Goal: Use online tool/utility: Utilize a website feature to perform a specific function

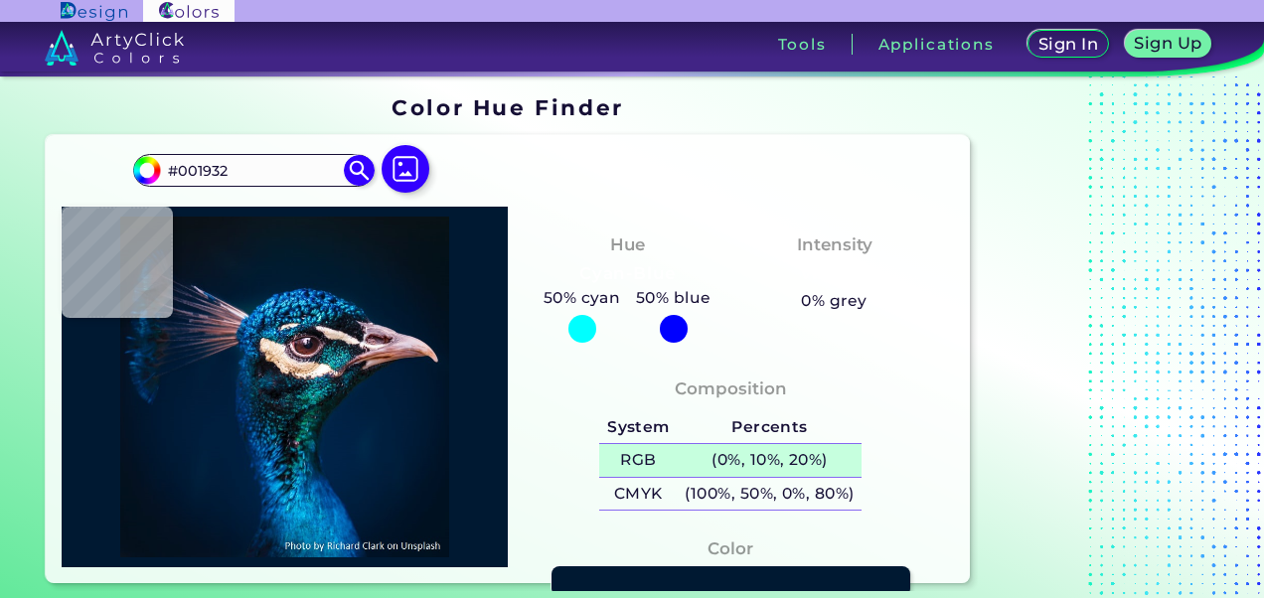
scroll to position [157, 0]
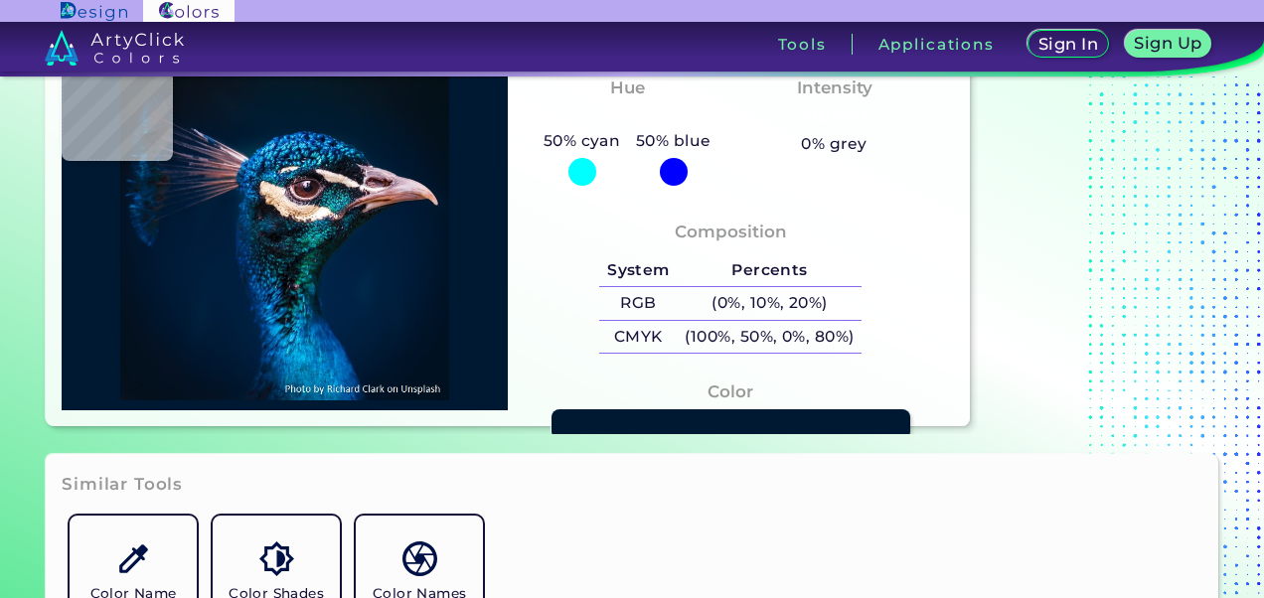
type input "#000000"
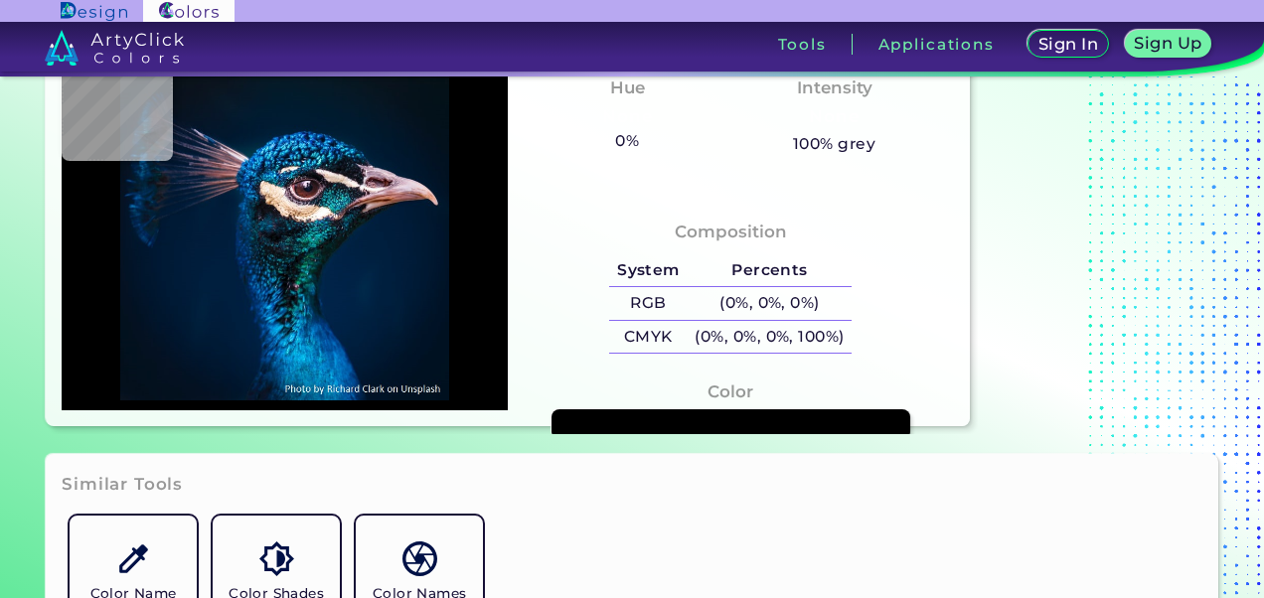
type input "#001f3e"
type input "#001F3E"
type input "#051d1e"
type input "#051D1E"
type input "#024c4c"
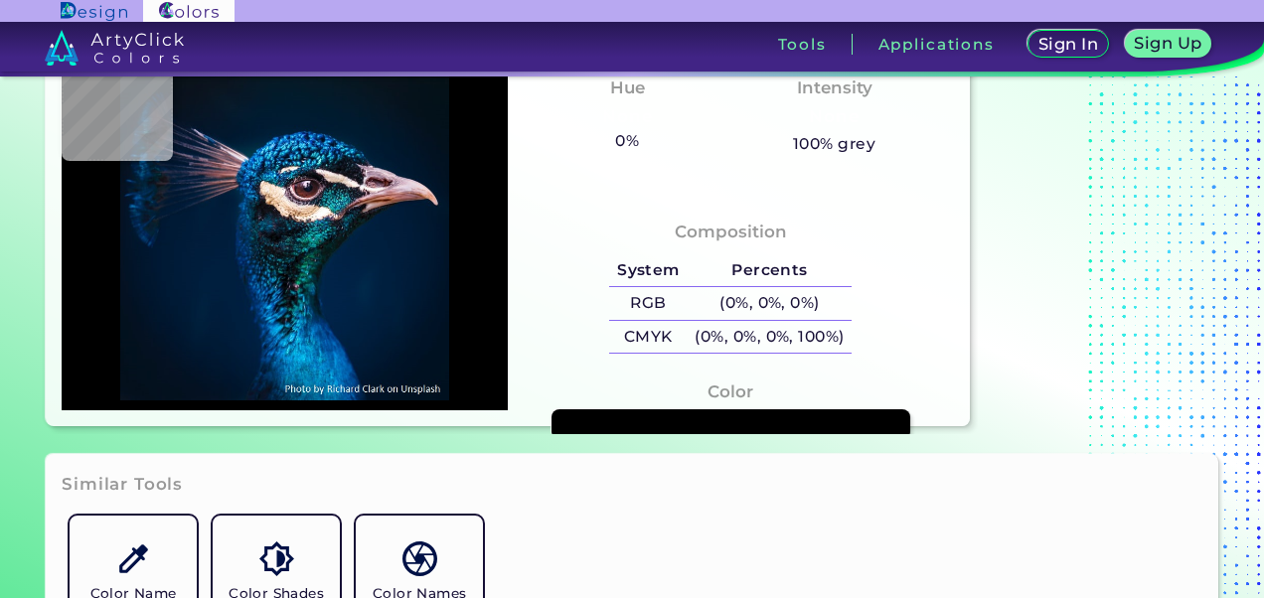
type input "#024C4C"
type input "#0a1420"
type input "#0A1420"
type input "#073e5d"
type input "#073E5D"
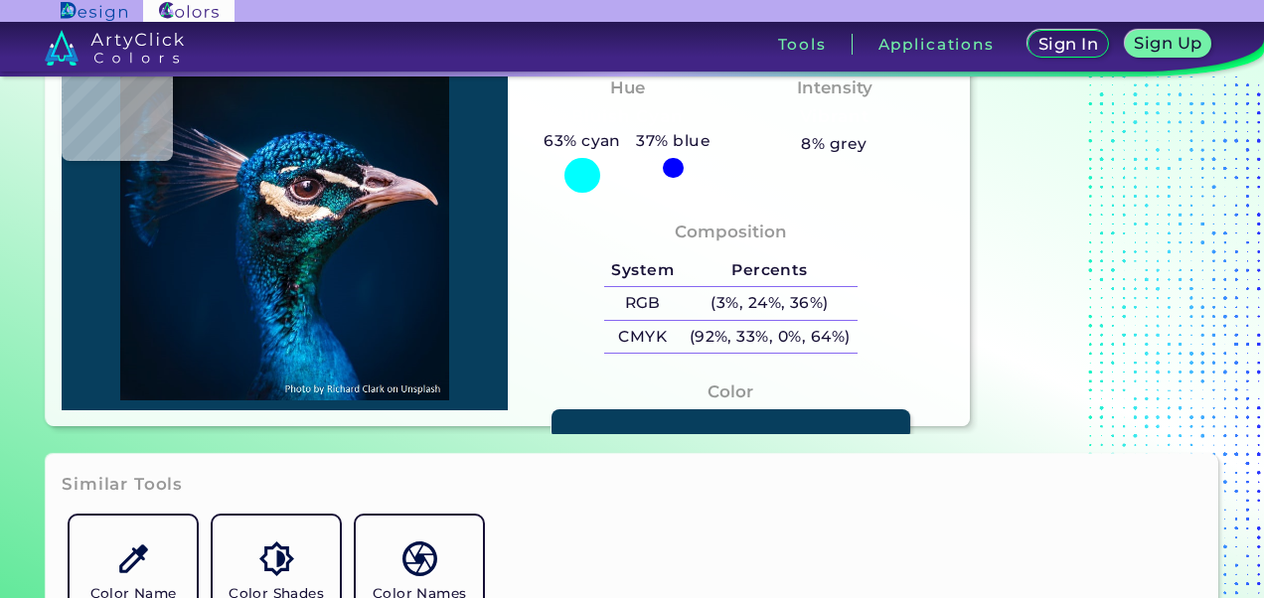
type input "#071520"
type input "#032f4a"
type input "#032F4A"
type input "#003564"
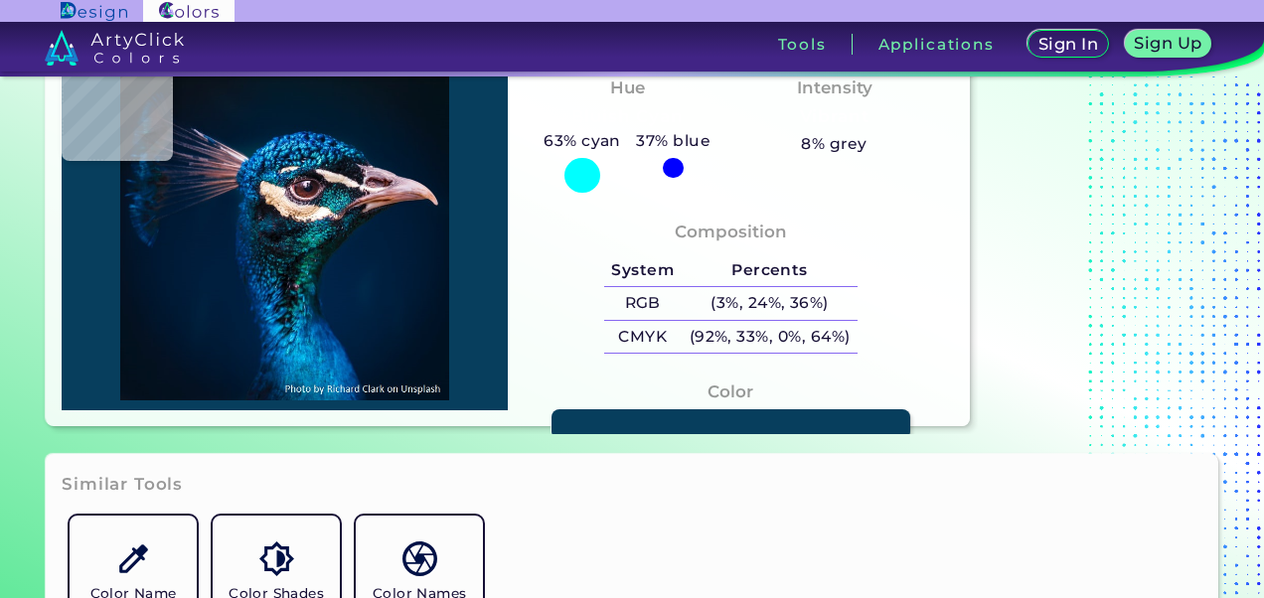
type input "#003564"
type input "#06578f"
type input "#06578F"
type input "#01528a"
type input "#01528A"
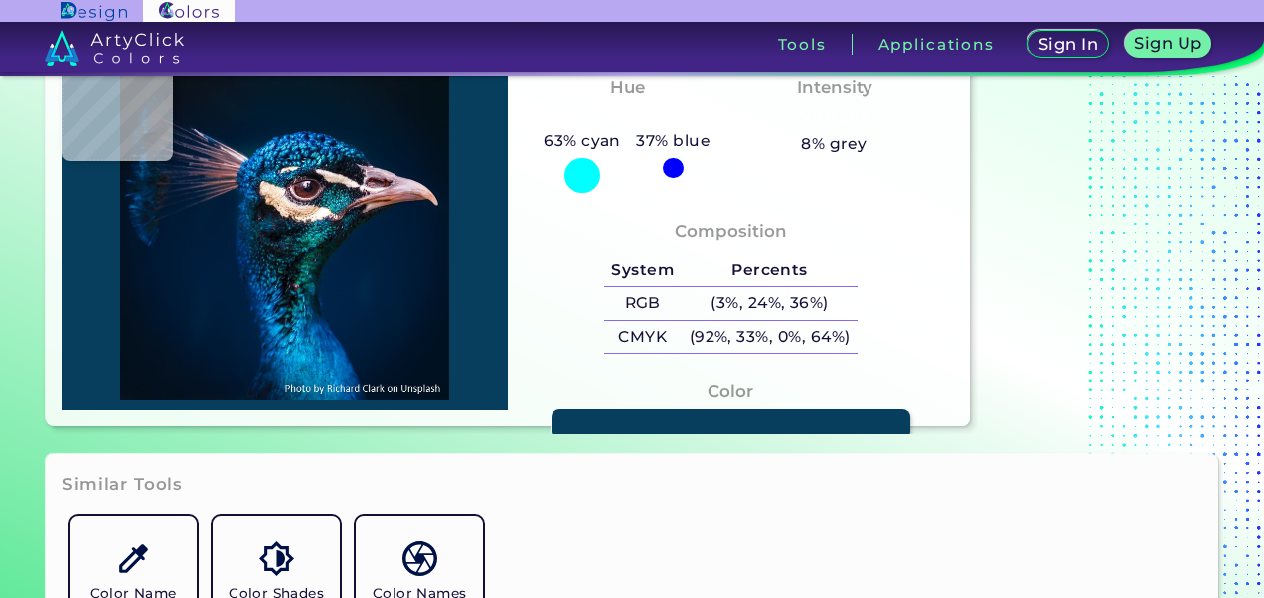
type input "#00396f"
type input "#00396F"
type input "#003164"
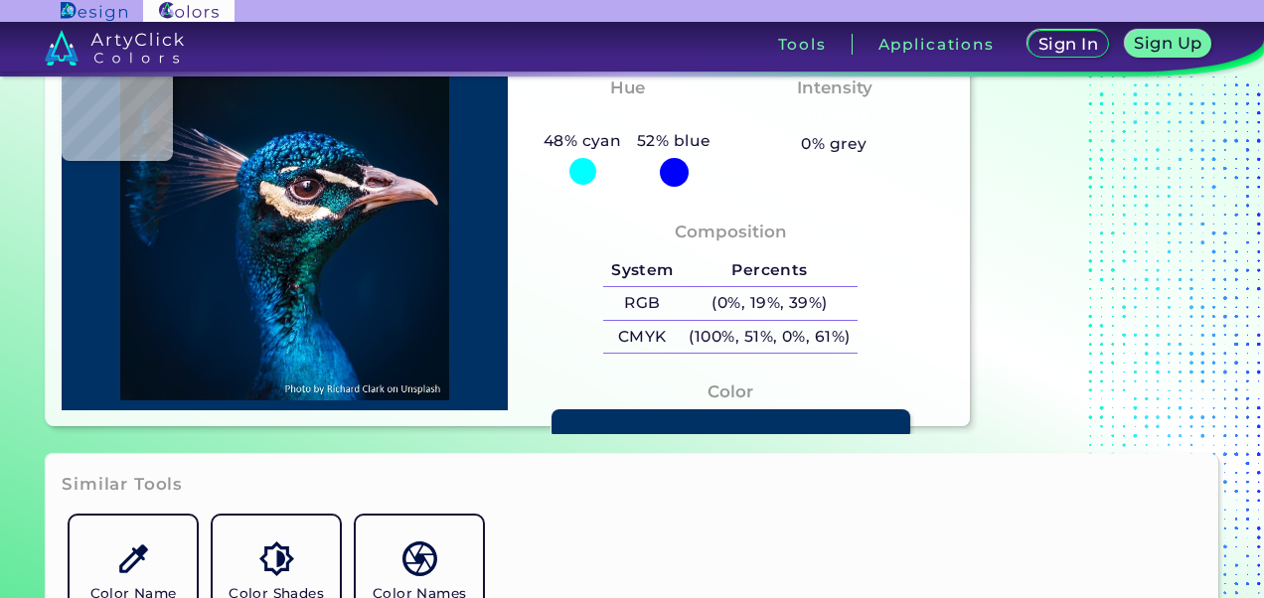
type input "#002640"
type input "#725764"
type input "#594851"
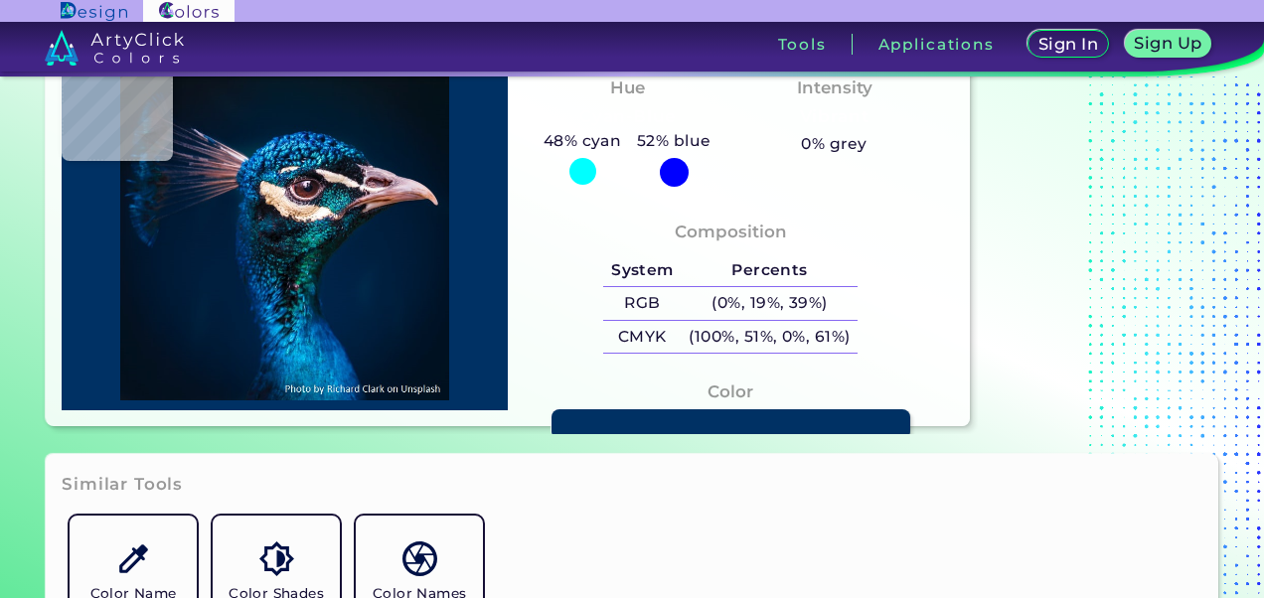
type input "#594851"
type input "#302e3e"
type input "#302E3E"
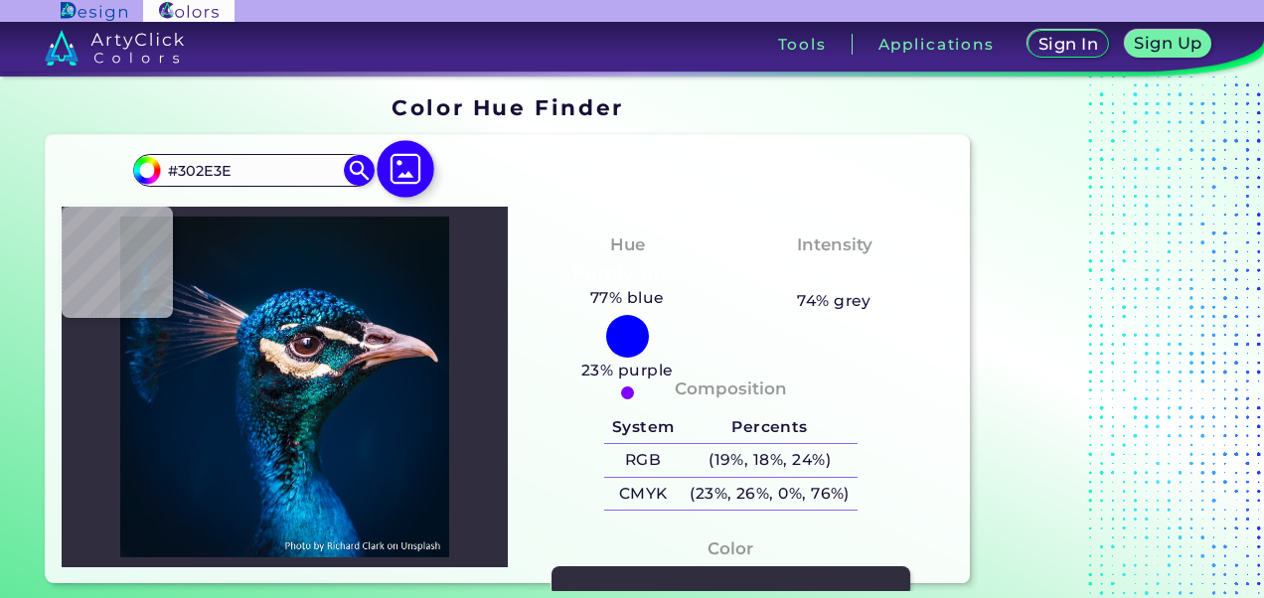
click at [407, 181] on img at bounding box center [406, 169] width 58 height 58
click at [0, 0] on input "file" at bounding box center [0, 0] width 0 height 0
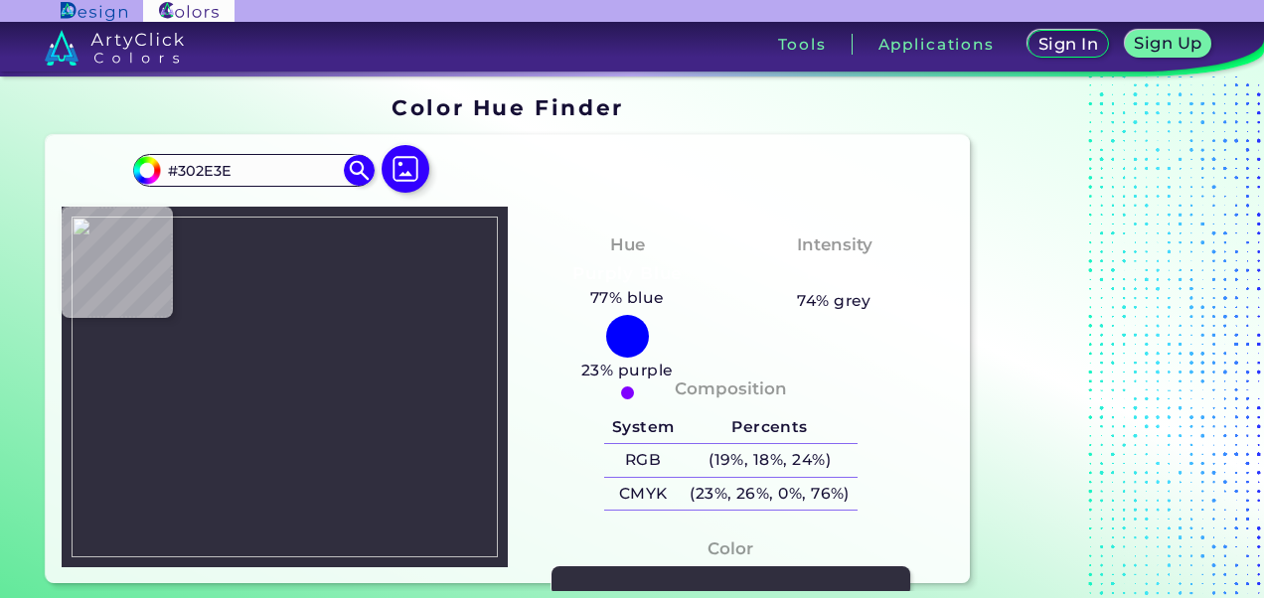
type input "#f2c0c6"
type input "#F2C0C6"
type input "#f1c3c9"
type input "#F1C3C9"
type input "#f3c5cb"
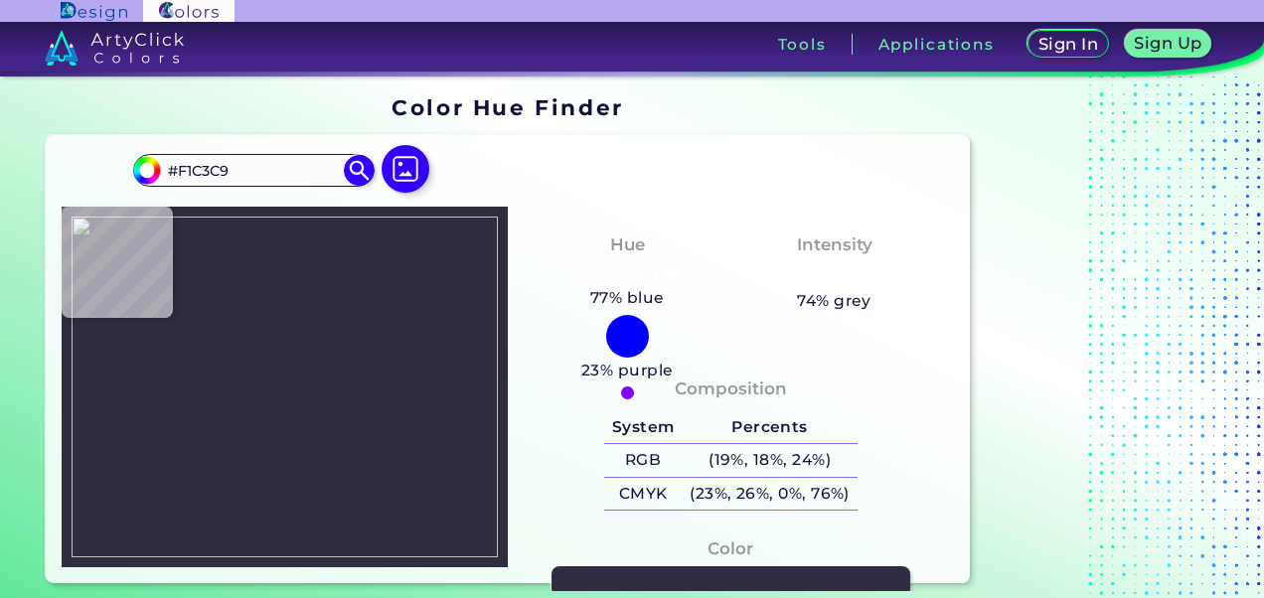
type input "#F3C5CB"
type input "#f4c5cb"
type input "#F4C5CB"
type input "#f4c6c8"
type input "#F4C6C8"
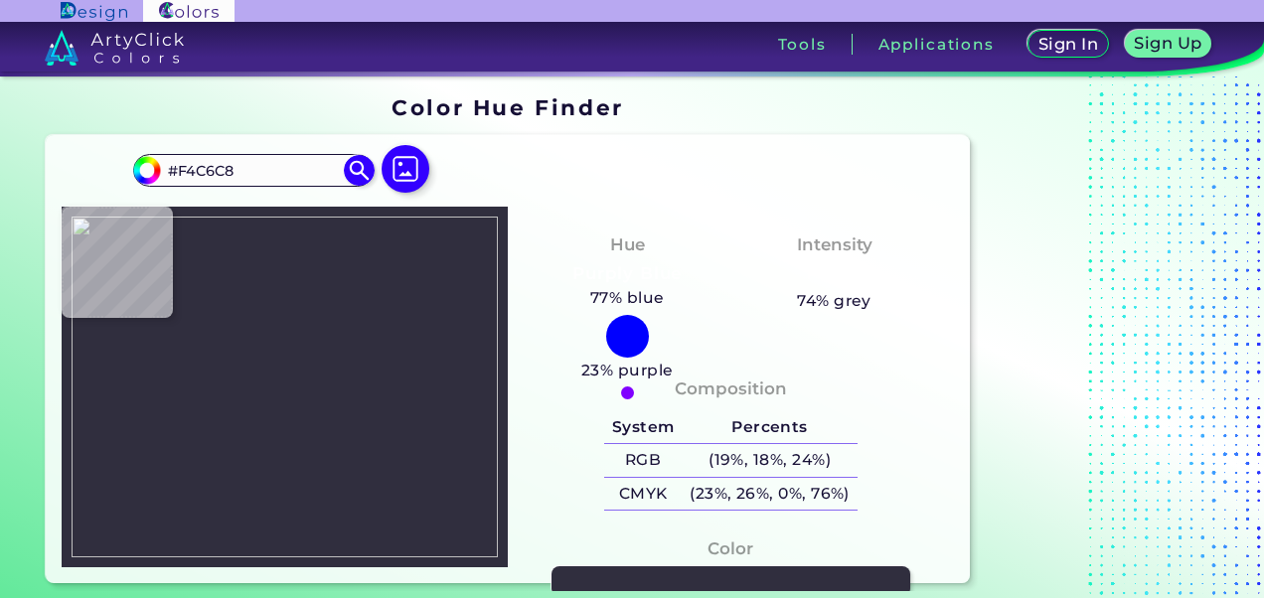
type input "#febbc2"
type input "#FEBBC2"
type input "#bc4456"
type input "#BC4456"
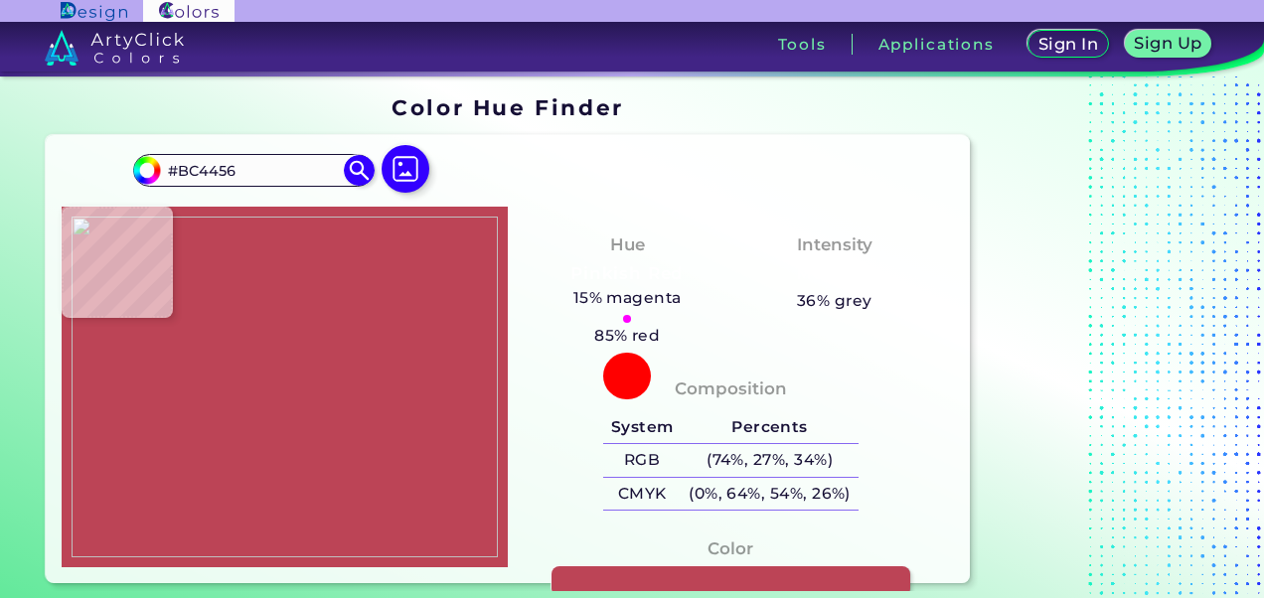
type input "#ba4655"
type input "#BA4655"
type input "#b64552"
type input "#B64552"
type input "#b64753"
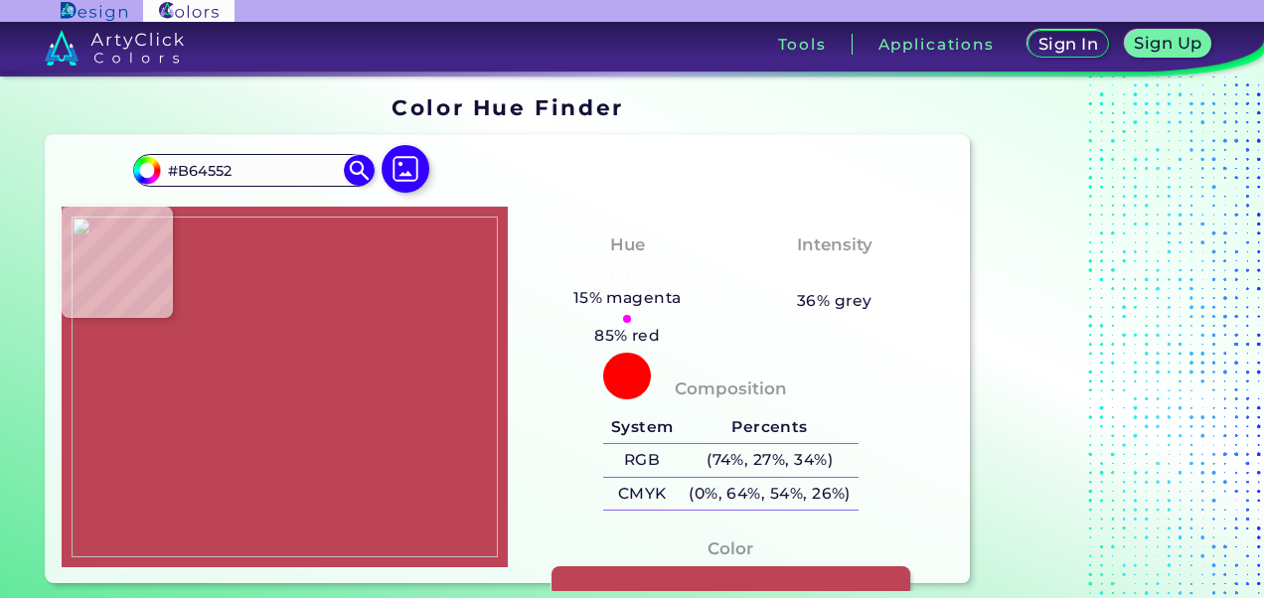
type input "#B64753"
type input "#ba444f"
type input "#BA444F"
type input "#ba2c3d"
type input "#BA2C3D"
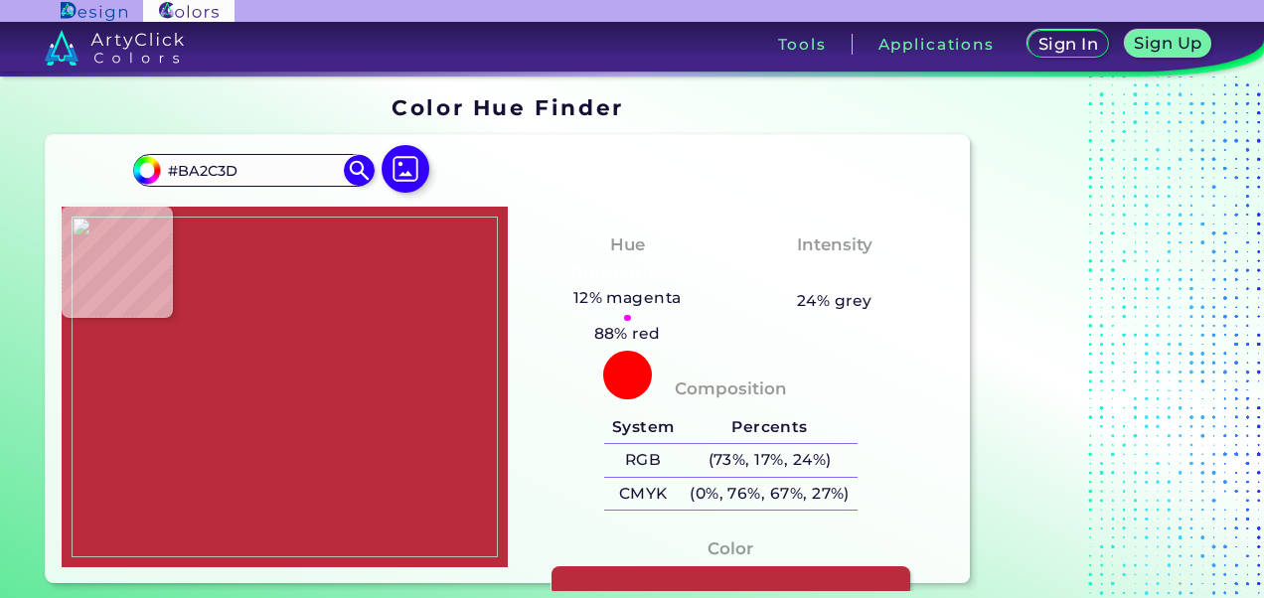
type input "#c41c30"
type input "#C41C30"
type input "#bc1f2b"
type input "#BC1F2B"
type input "#bb1a27"
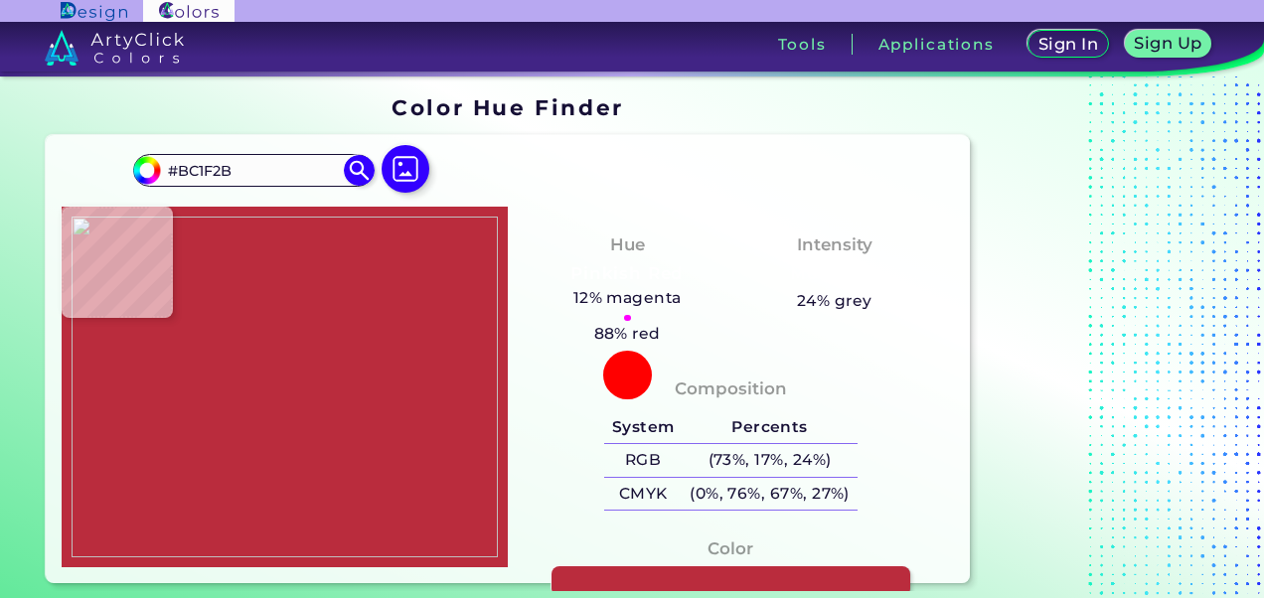
type input "#BB1A27"
type input "#bf1d2c"
type input "#BF1D2C"
type input "#c1202f"
type input "#C1202F"
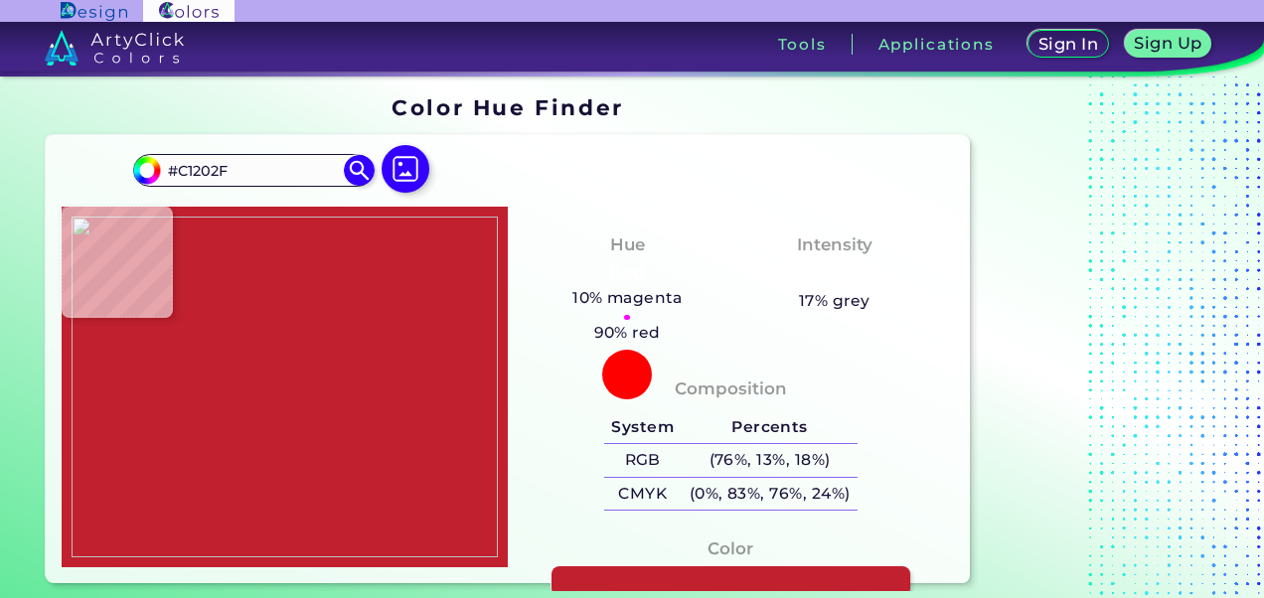
type input "#be202e"
type input "#BE202E"
click at [295, 238] on img at bounding box center [285, 387] width 426 height 341
drag, startPoint x: 266, startPoint y: 166, endPoint x: 149, endPoint y: 171, distance: 117.4
click at [149, 171] on div "#be202e #BE202E Acadia ◉ Acid Green ◉ Aero Blue ◉ Alabaster ◉ Albescent White ◉…" at bounding box center [253, 170] width 240 height 32
